Goal: Task Accomplishment & Management: Use online tool/utility

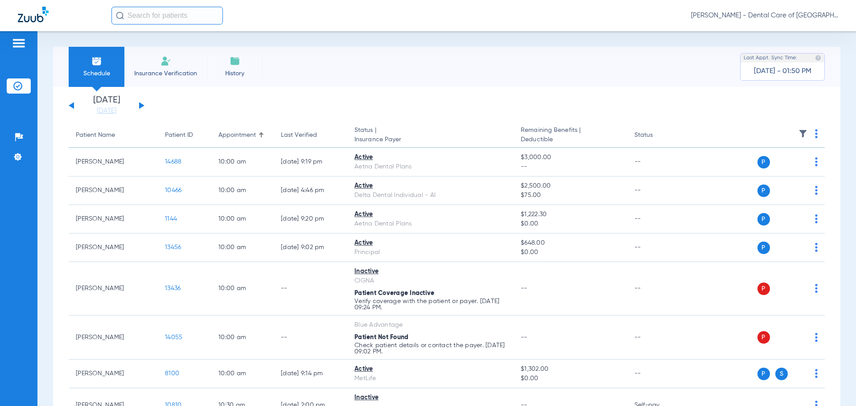
click at [176, 58] on li "Insurance Verification" at bounding box center [165, 67] width 83 height 40
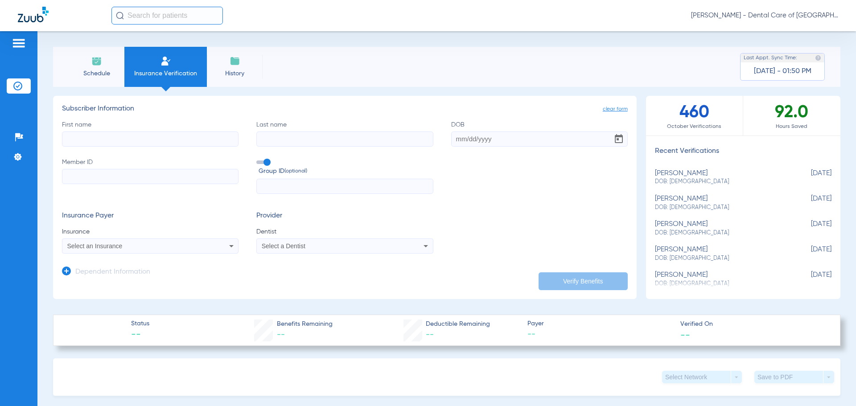
click at [83, 136] on input "First name" at bounding box center [150, 139] width 177 height 15
type input "[PERSON_NAME]"
type input "[DATE]"
click at [70, 181] on input "Member ID" at bounding box center [150, 176] width 177 height 15
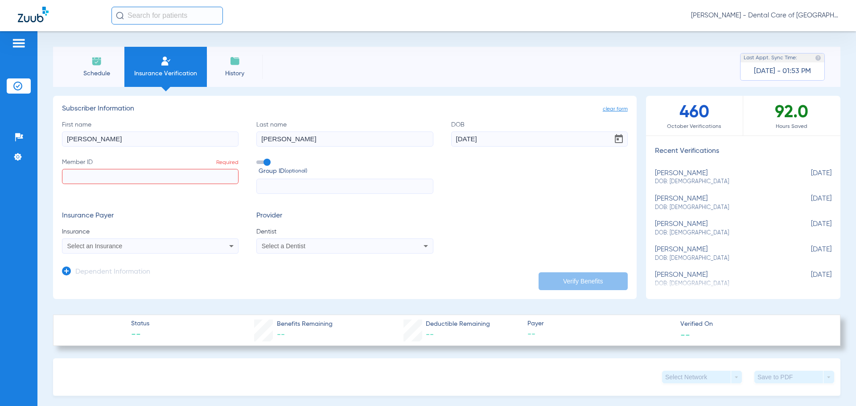
click at [111, 180] on input "Member ID Required" at bounding box center [150, 176] width 177 height 15
drag, startPoint x: 70, startPoint y: 179, endPoint x: 58, endPoint y: 181, distance: 12.1
click at [58, 181] on app-manual-verification-form "clear form Subscriber Information First name [PERSON_NAME] Last name [PERSON_NA…" at bounding box center [345, 197] width 584 height 203
type input "3HZN52867850"
click at [202, 246] on div "Select an Insurance" at bounding box center [150, 246] width 176 height 11
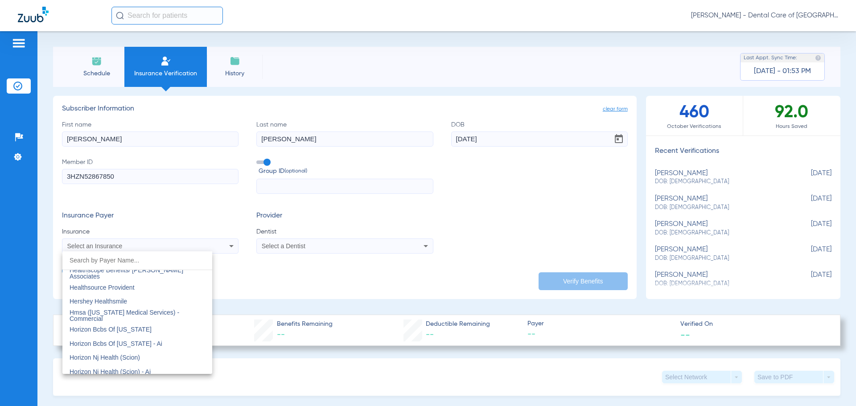
scroll to position [3167, 0]
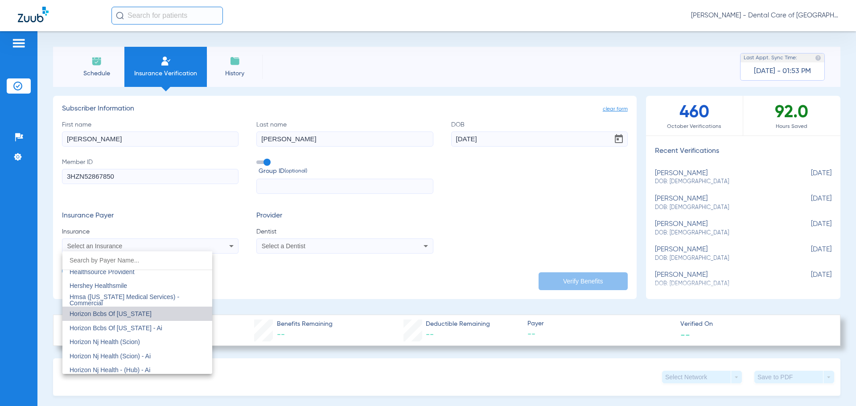
click at [149, 314] on span "Horizon Bcbs Of [US_STATE]" at bounding box center [111, 313] width 82 height 7
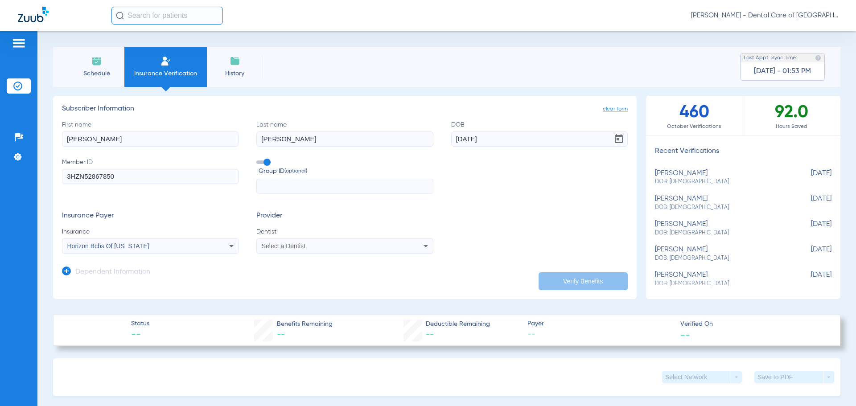
click at [469, 255] on app-dependent-form "Dependent Information" at bounding box center [345, 269] width 566 height 30
click at [372, 248] on div "Select a Dentist" at bounding box center [328, 246] width 133 height 6
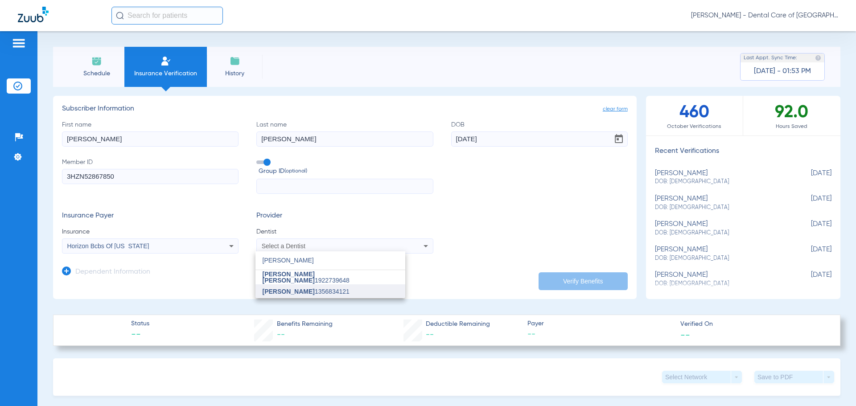
type input "[PERSON_NAME]"
click at [322, 297] on mat-option "[PERSON_NAME] 1356834121" at bounding box center [331, 292] width 150 height 14
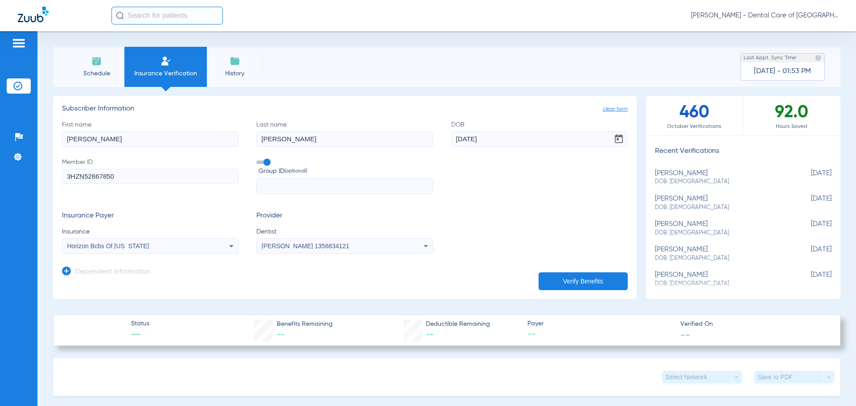
click at [581, 280] on button "Verify Benefits" at bounding box center [583, 282] width 89 height 18
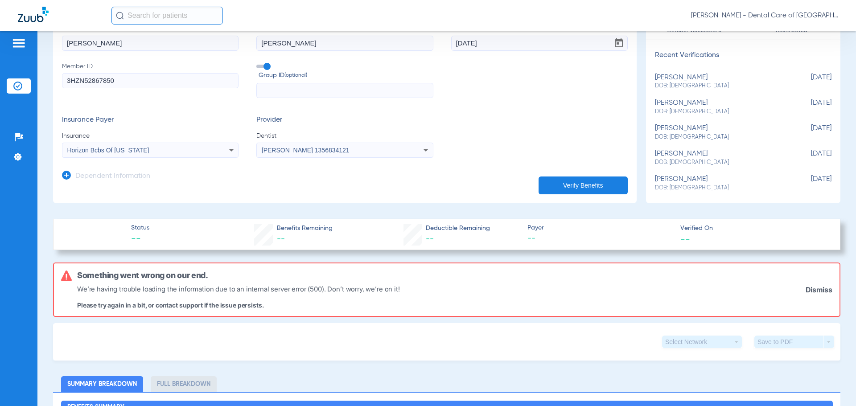
scroll to position [45, 0]
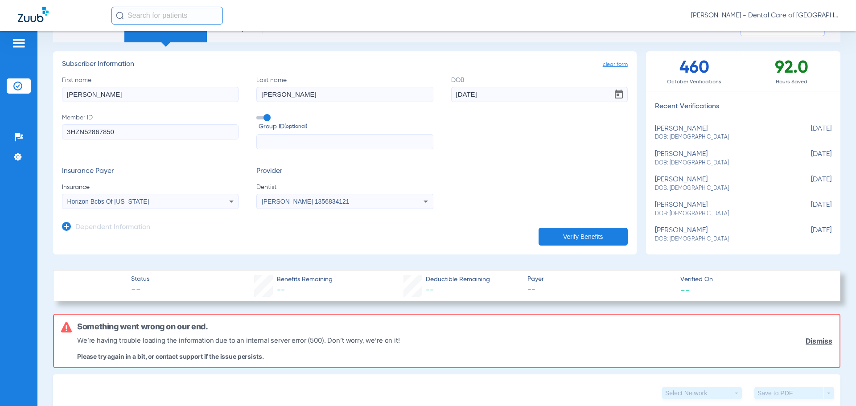
click at [219, 198] on div "Horizon Bcbs Of [US_STATE]" at bounding box center [150, 201] width 176 height 11
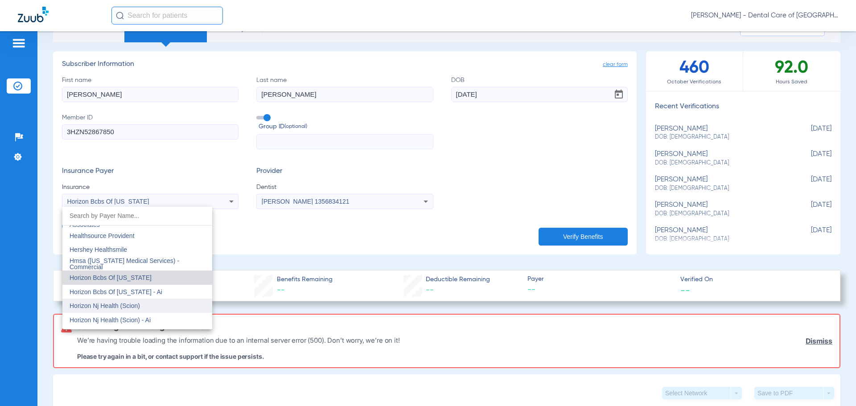
scroll to position [3203, 0]
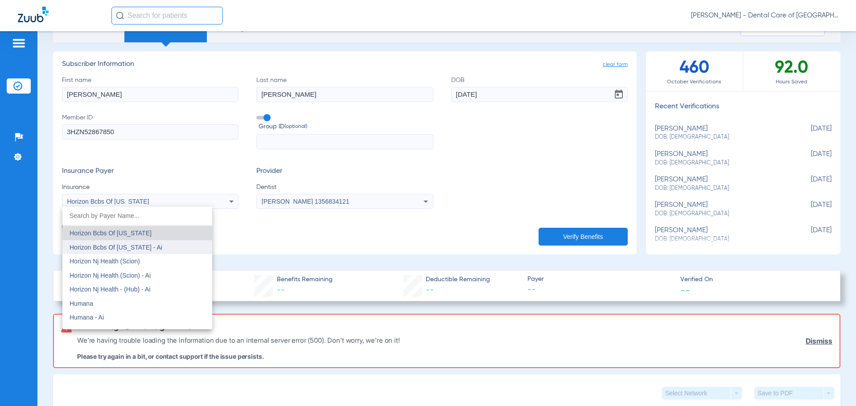
click at [177, 248] on mat-option "Horizon Bcbs Of [US_STATE] - Ai" at bounding box center [137, 247] width 150 height 14
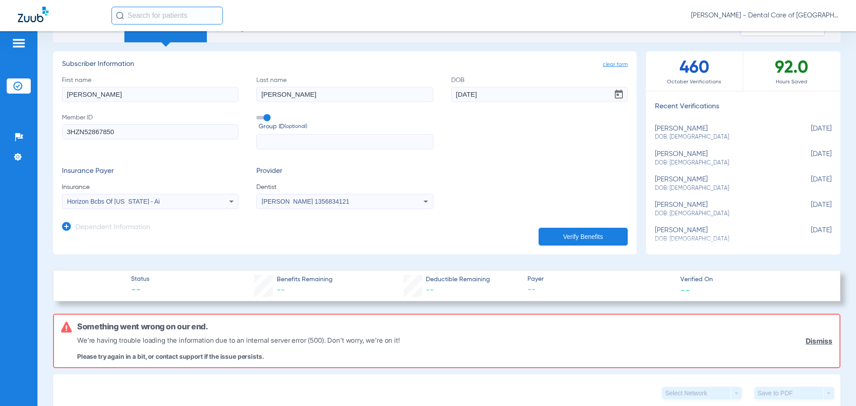
click at [574, 232] on button "Verify Benefits" at bounding box center [583, 237] width 89 height 18
click at [207, 207] on div "Horizon Bcbs Of [US_STATE] - Ai" at bounding box center [150, 201] width 176 height 11
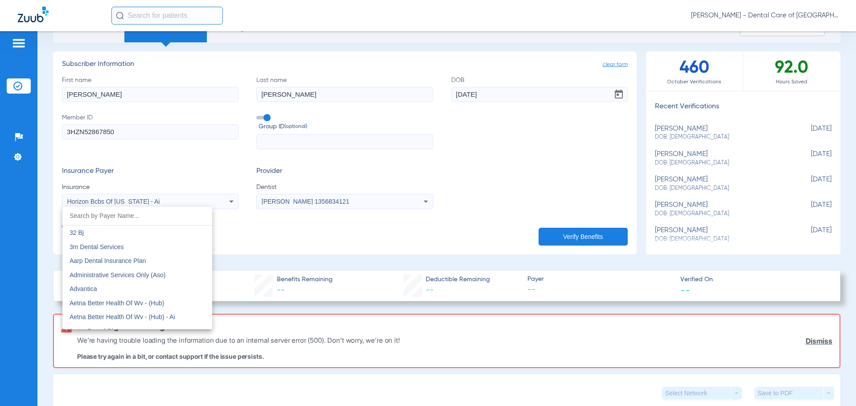
scroll to position [3128, 0]
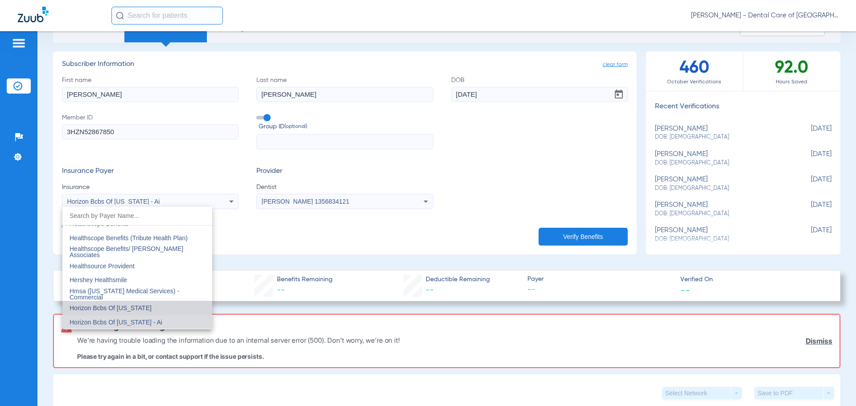
click at [155, 307] on mat-option "Horizon Bcbs Of [US_STATE]" at bounding box center [137, 308] width 150 height 14
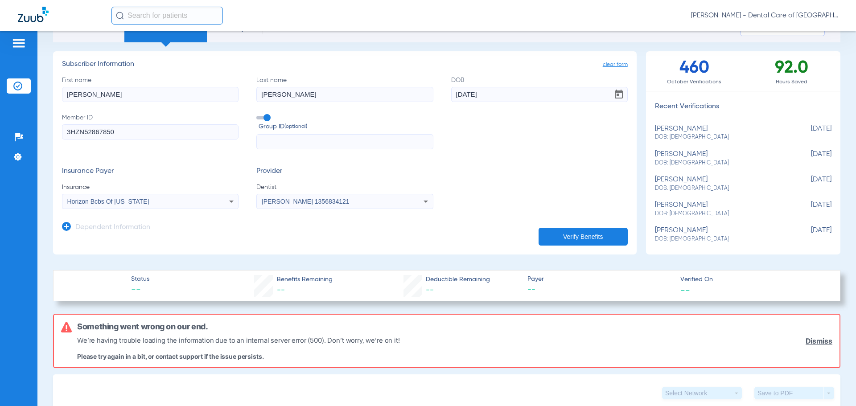
click at [589, 239] on button "Verify Benefits" at bounding box center [583, 237] width 89 height 18
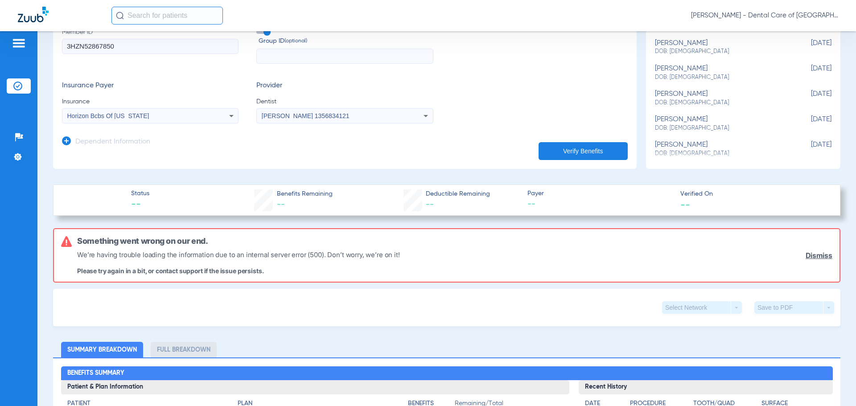
scroll to position [134, 0]
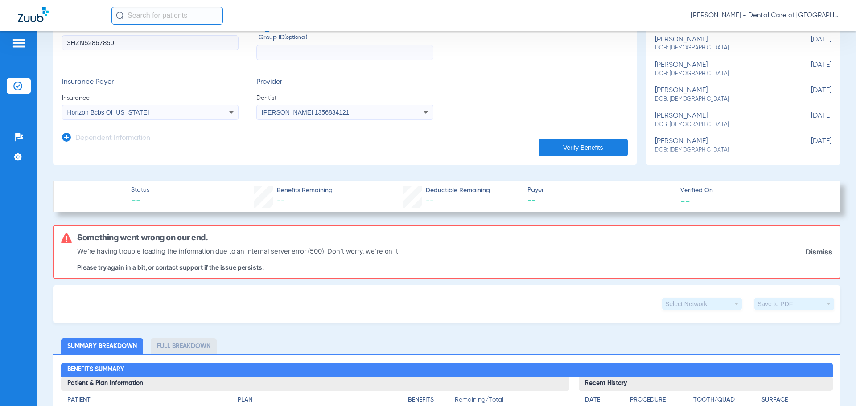
click at [810, 253] on link "Dismiss" at bounding box center [819, 252] width 27 height 8
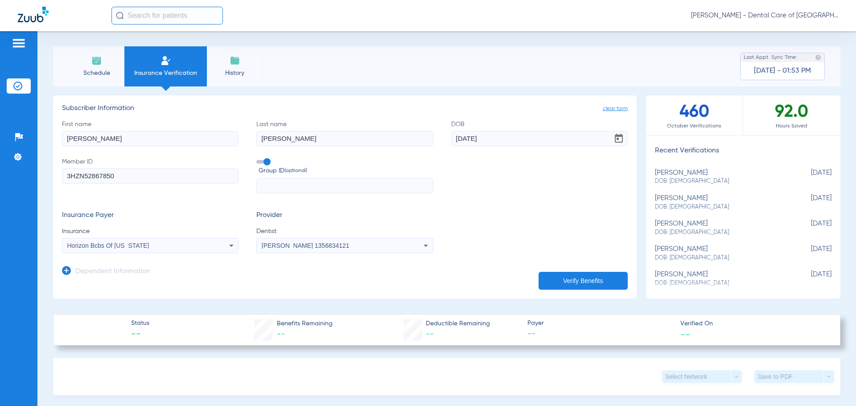
scroll to position [0, 0]
click at [596, 283] on button "Verify Benefits" at bounding box center [583, 282] width 89 height 18
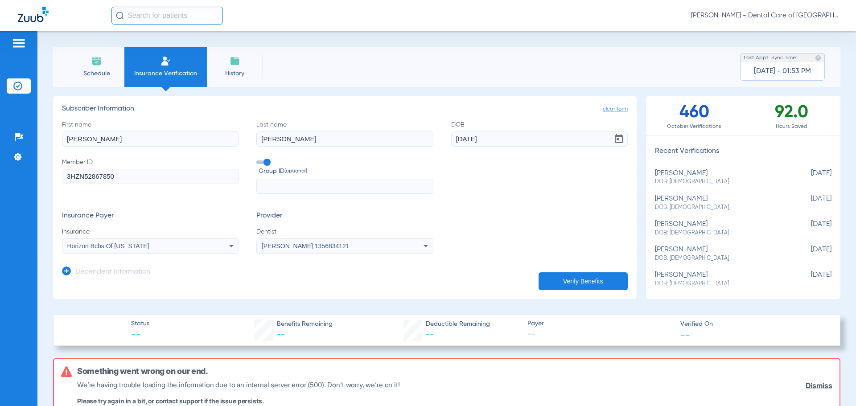
click at [230, 249] on icon at bounding box center [231, 246] width 11 height 11
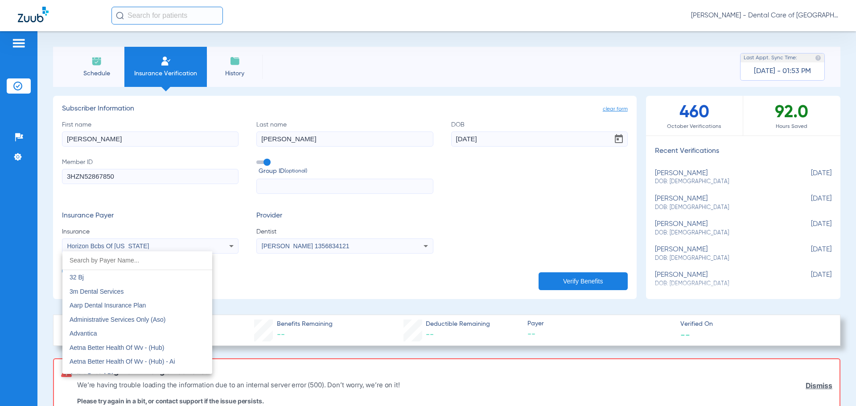
scroll to position [3114, 0]
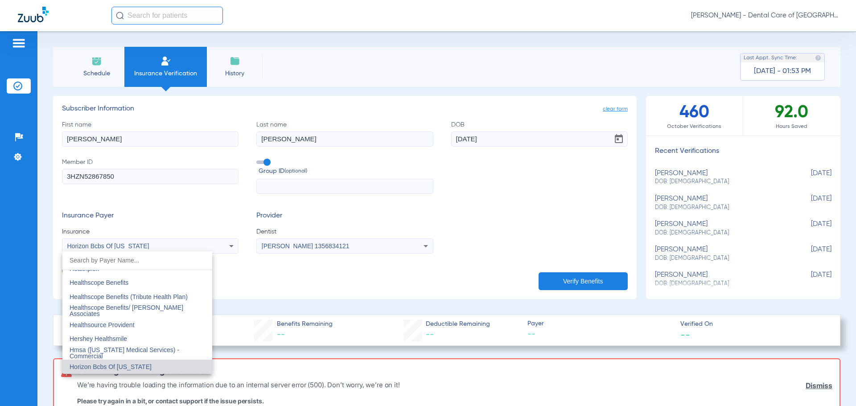
click at [300, 192] on div at bounding box center [428, 203] width 856 height 406
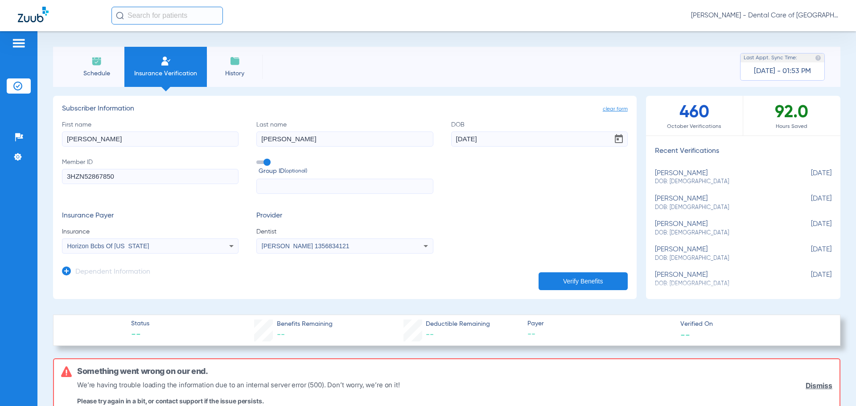
click at [296, 184] on input "text" at bounding box center [344, 186] width 177 height 15
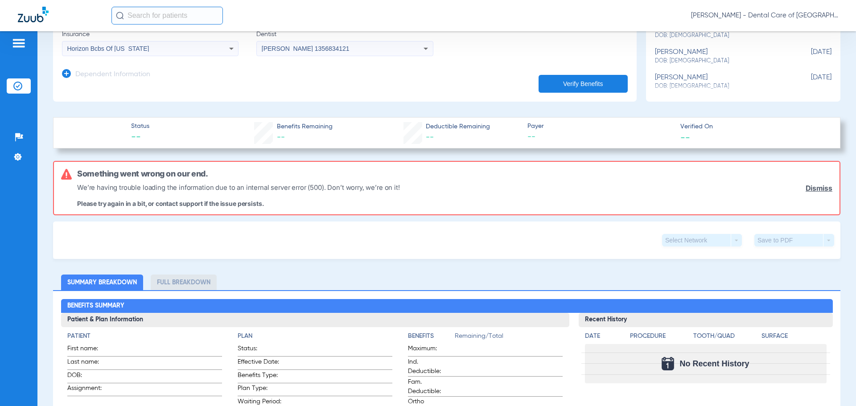
scroll to position [223, 0]
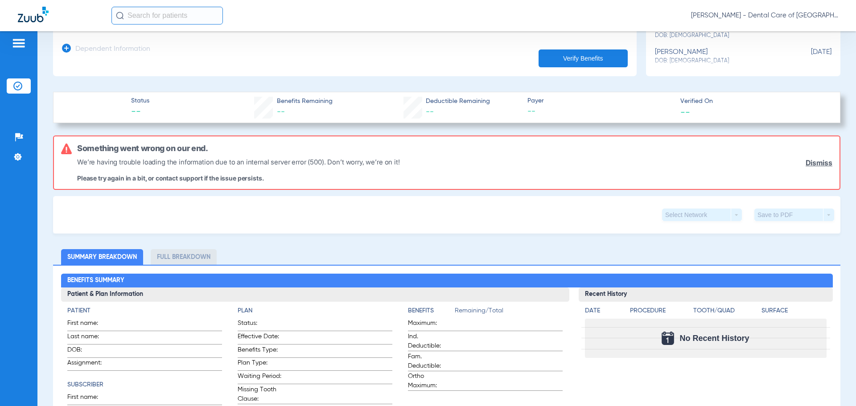
click at [821, 162] on link "Dismiss" at bounding box center [819, 163] width 27 height 8
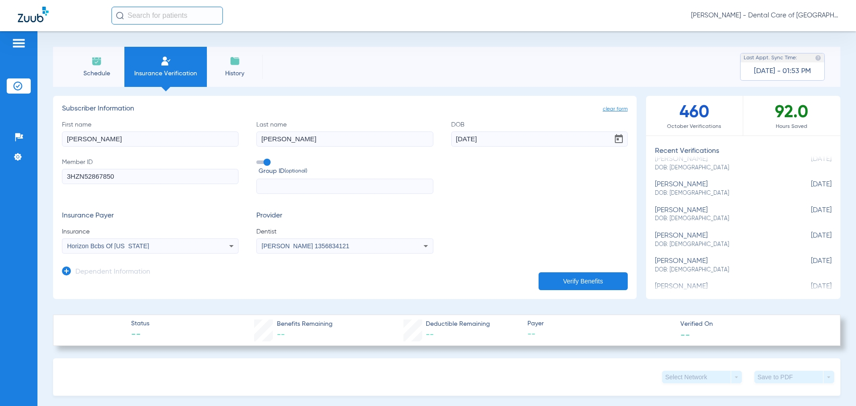
scroll to position [0, 0]
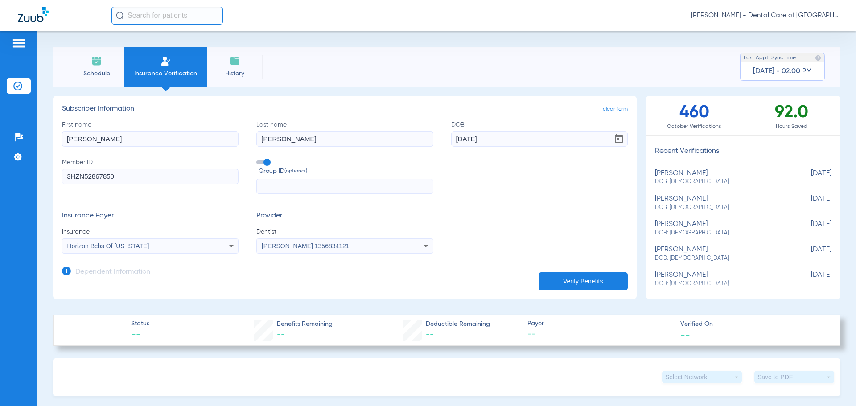
click at [575, 277] on button "Verify Benefits" at bounding box center [583, 282] width 89 height 18
